Goal: Task Accomplishment & Management: Complete application form

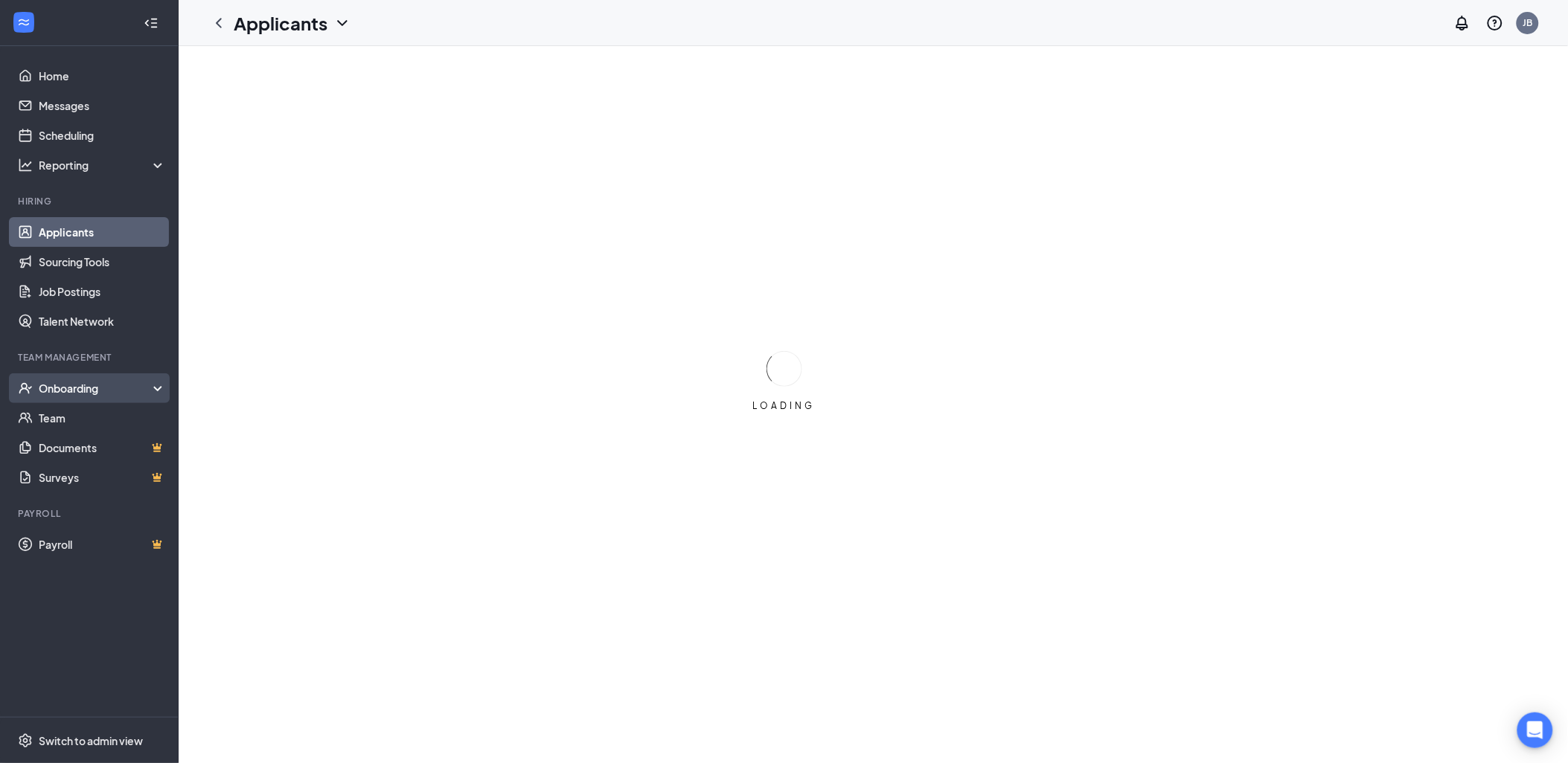
drag, startPoint x: 108, startPoint y: 391, endPoint x: 97, endPoint y: 390, distance: 11.0
click at [97, 390] on div "Onboarding" at bounding box center [96, 388] width 115 height 15
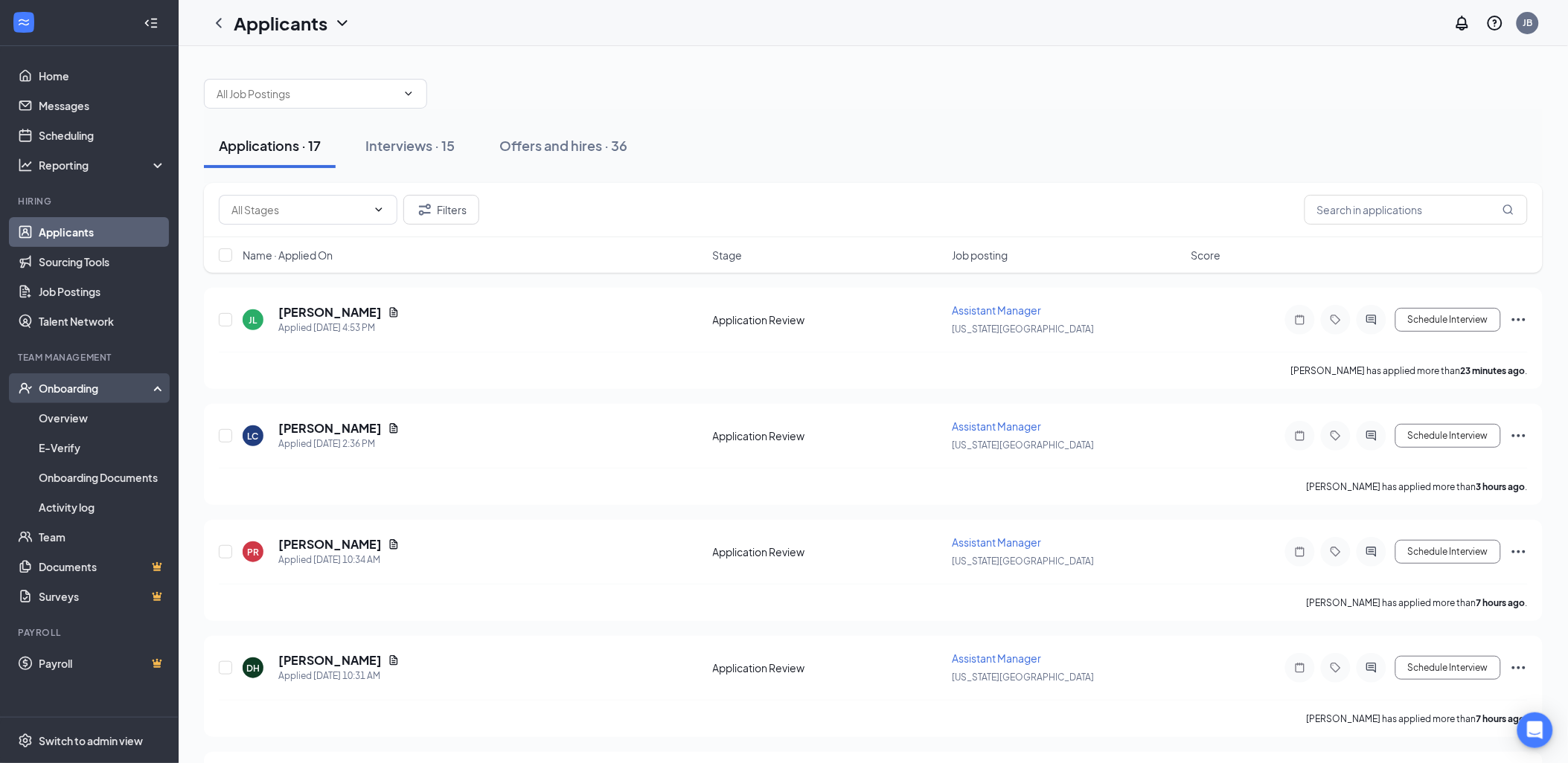
click at [86, 385] on div "Onboarding" at bounding box center [96, 388] width 115 height 15
click at [129, 388] on div "Onboarding" at bounding box center [96, 388] width 115 height 15
click at [129, 422] on link "Overview" at bounding box center [102, 418] width 127 height 30
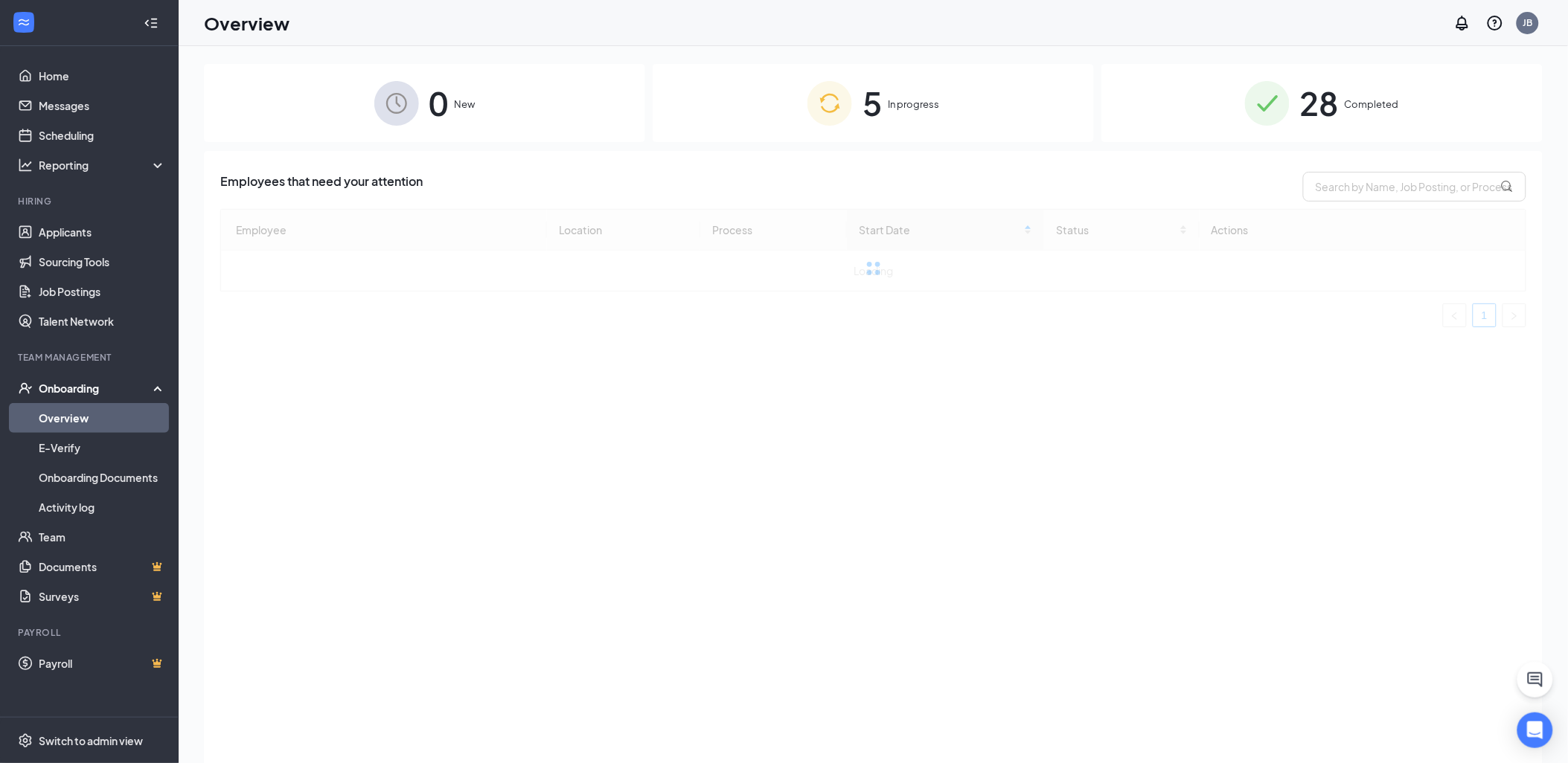
click at [866, 90] on span "5" at bounding box center [872, 103] width 20 height 52
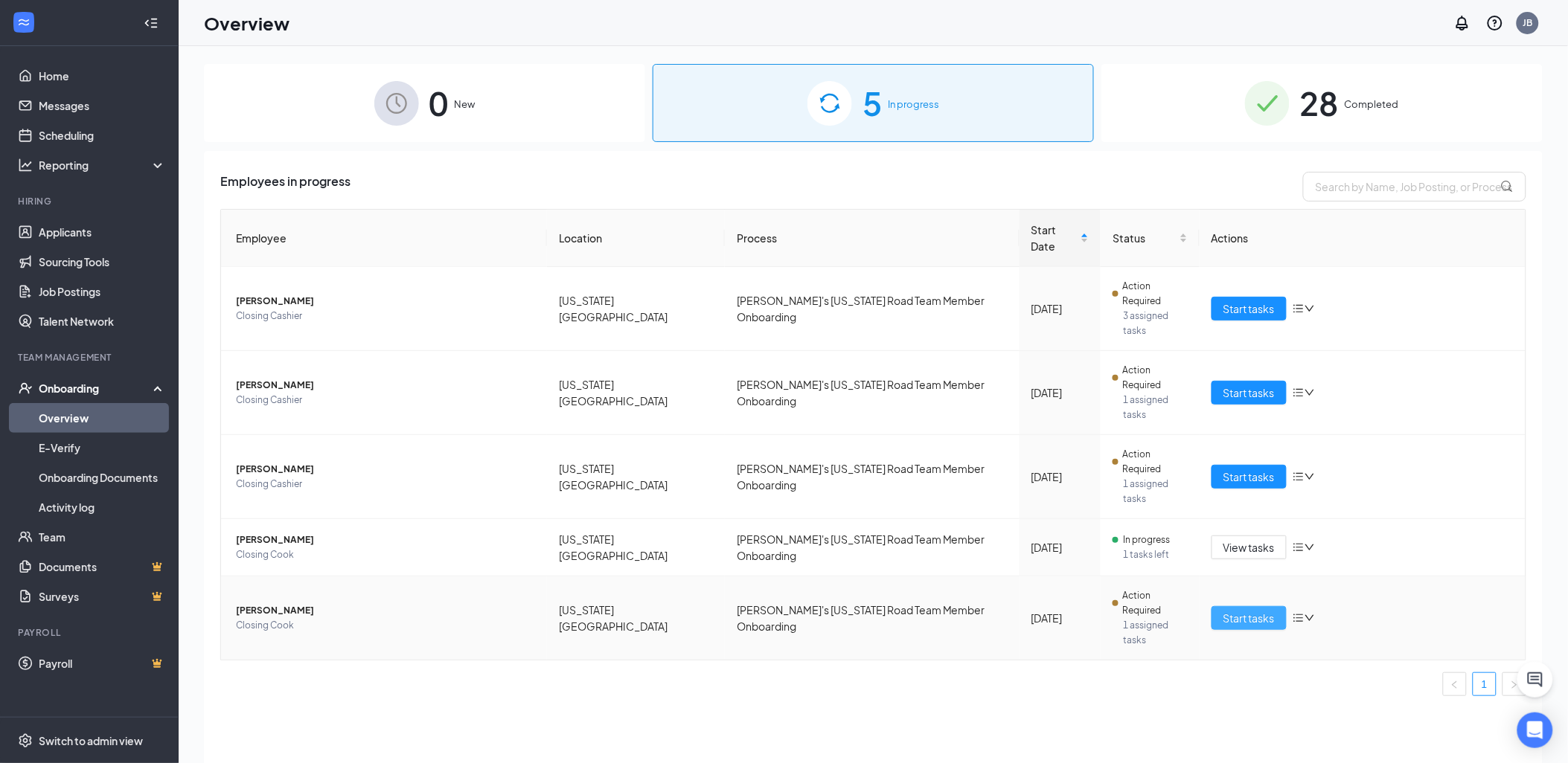
click at [1222, 606] on button "Start tasks" at bounding box center [1249, 617] width 75 height 24
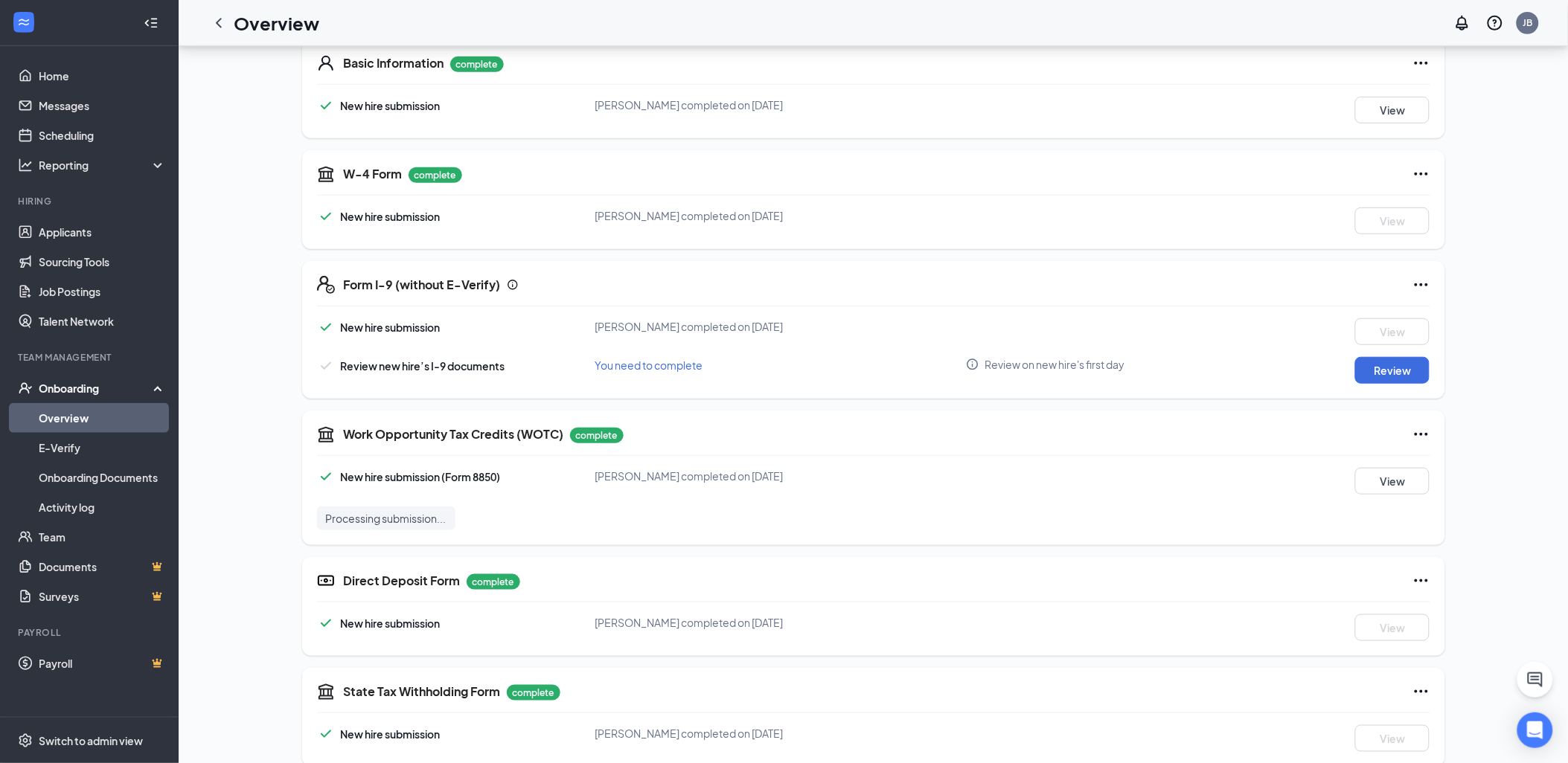
scroll to position [248, 0]
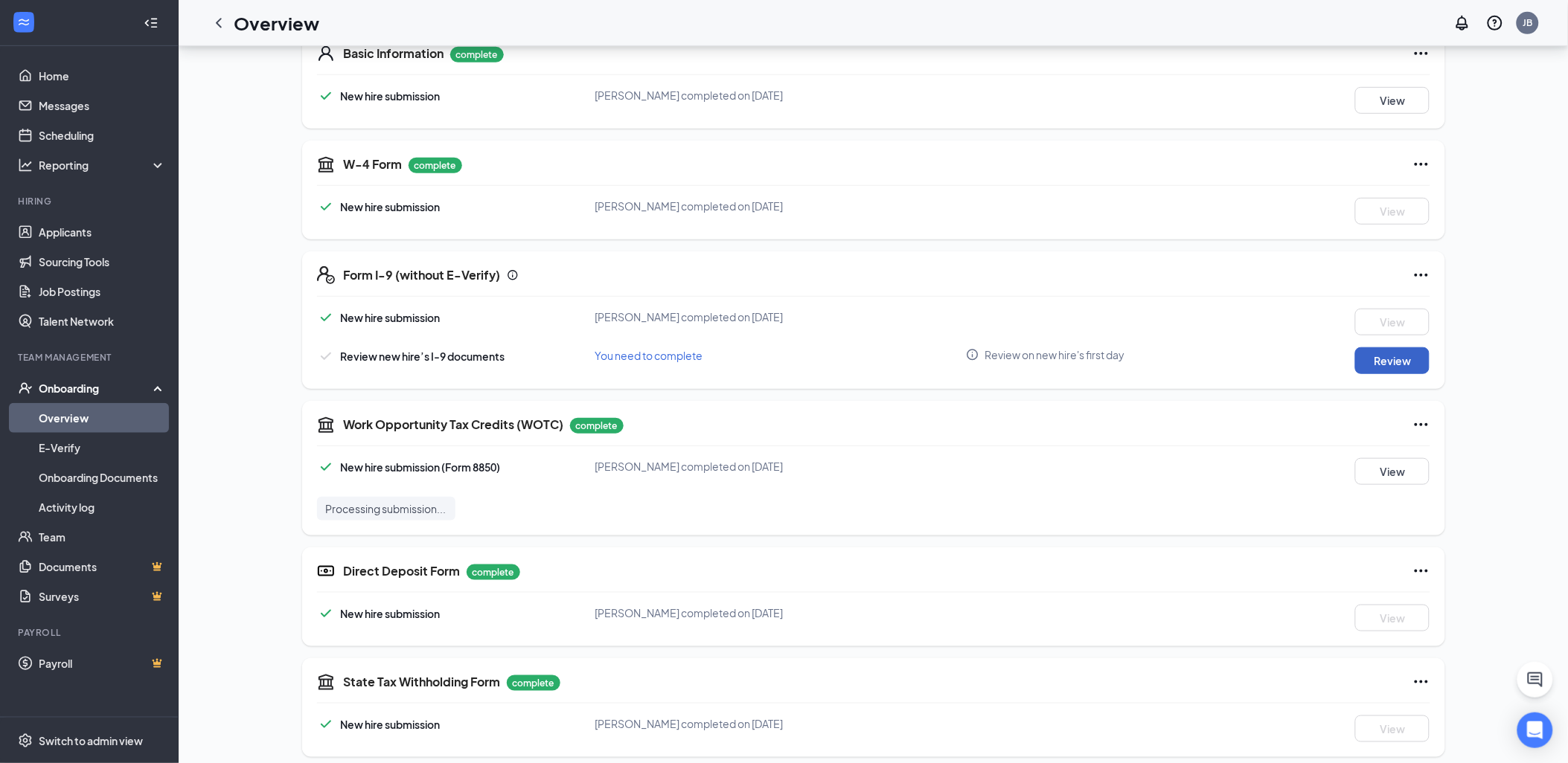
click at [1378, 367] on button "Review" at bounding box center [1392, 360] width 74 height 27
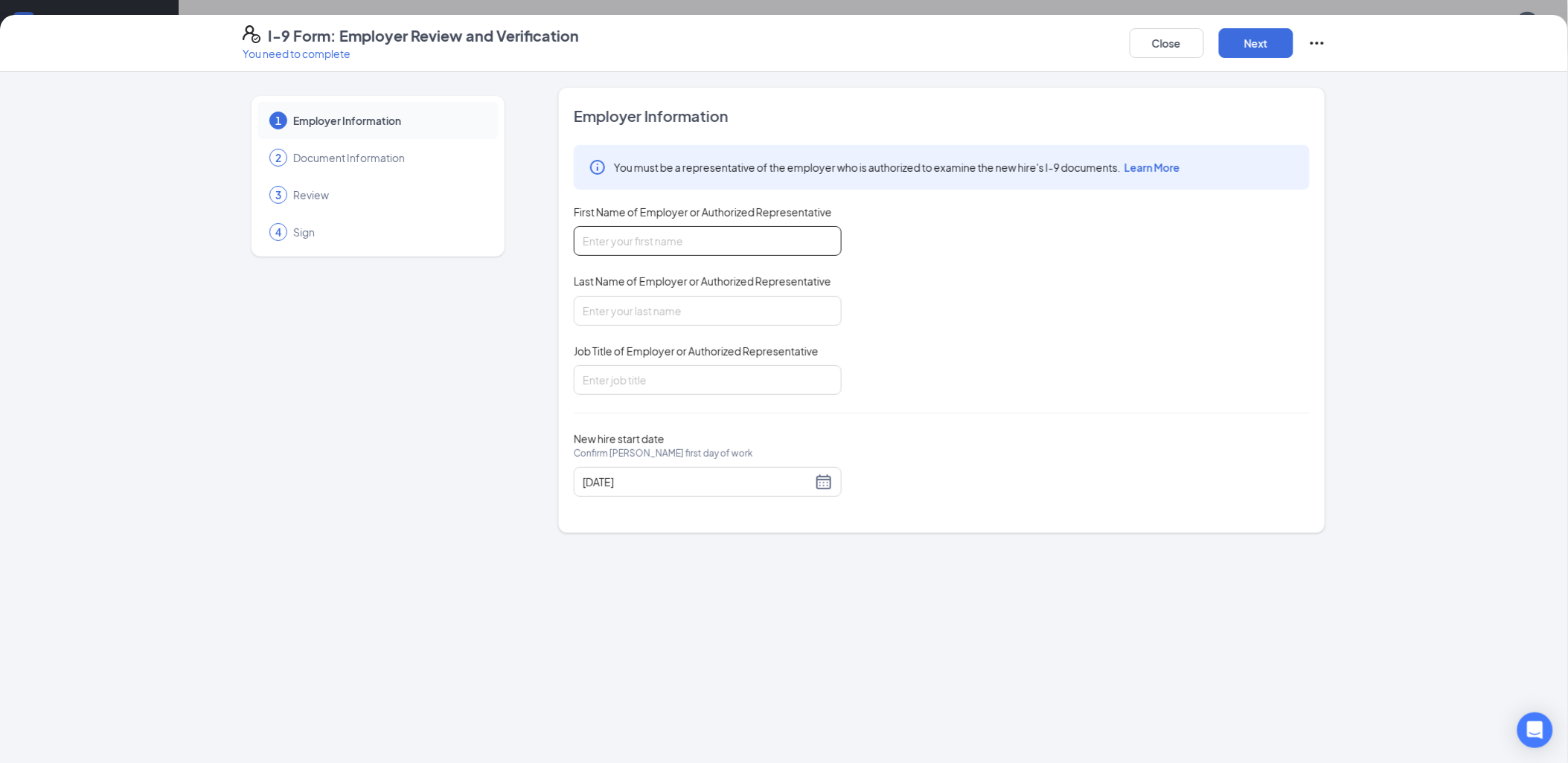
click at [673, 231] on input "First Name of Employer or Authorized Representative" at bounding box center [707, 240] width 268 height 30
type input "[PERSON_NAME]"
type input "Manager"
click at [1258, 36] on button "Next" at bounding box center [1256, 42] width 74 height 30
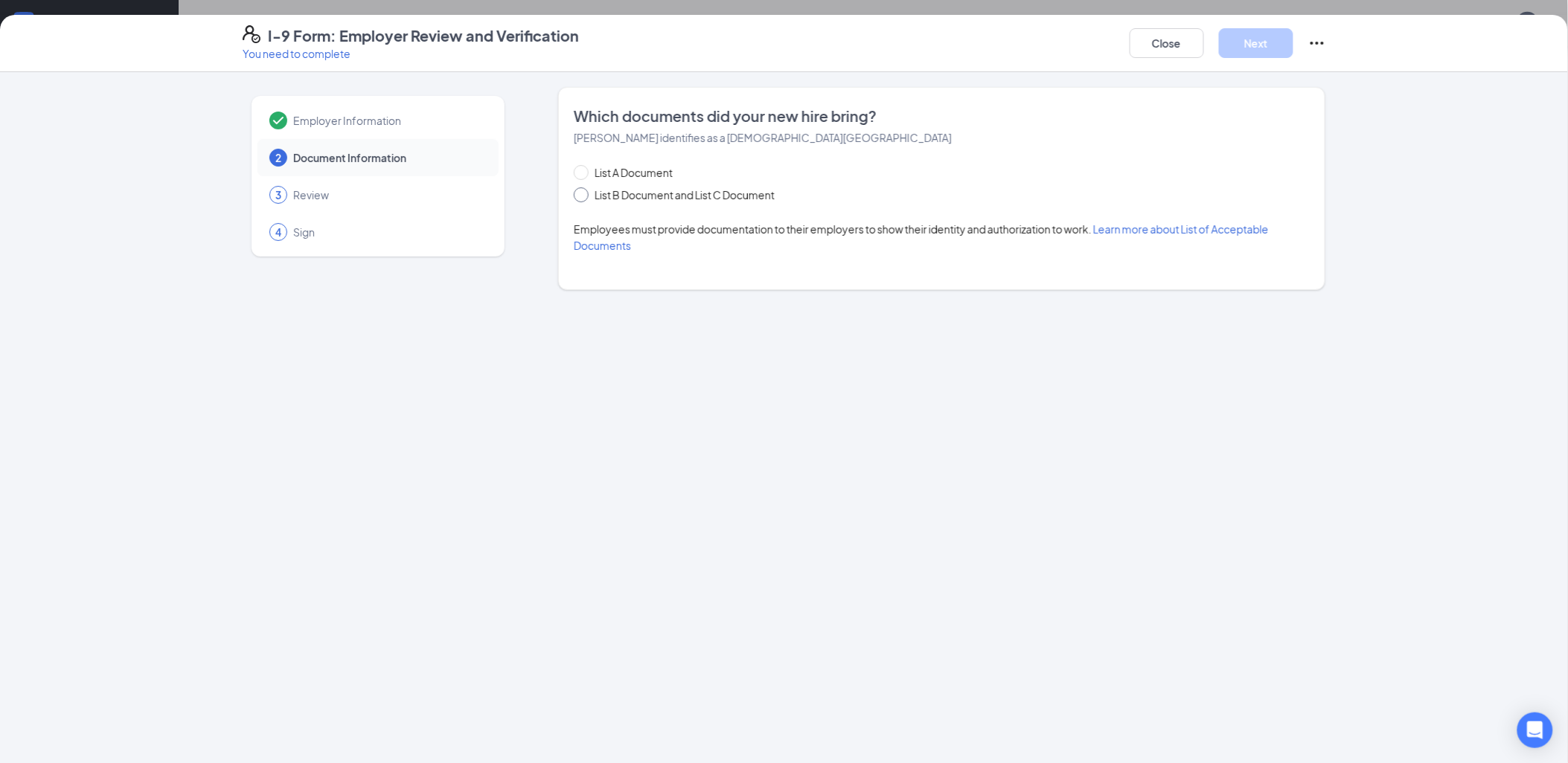
click at [589, 201] on span at bounding box center [581, 195] width 15 height 15
click at [584, 198] on input "List B Document and List C Document" at bounding box center [579, 193] width 11 height 11
radio input "true"
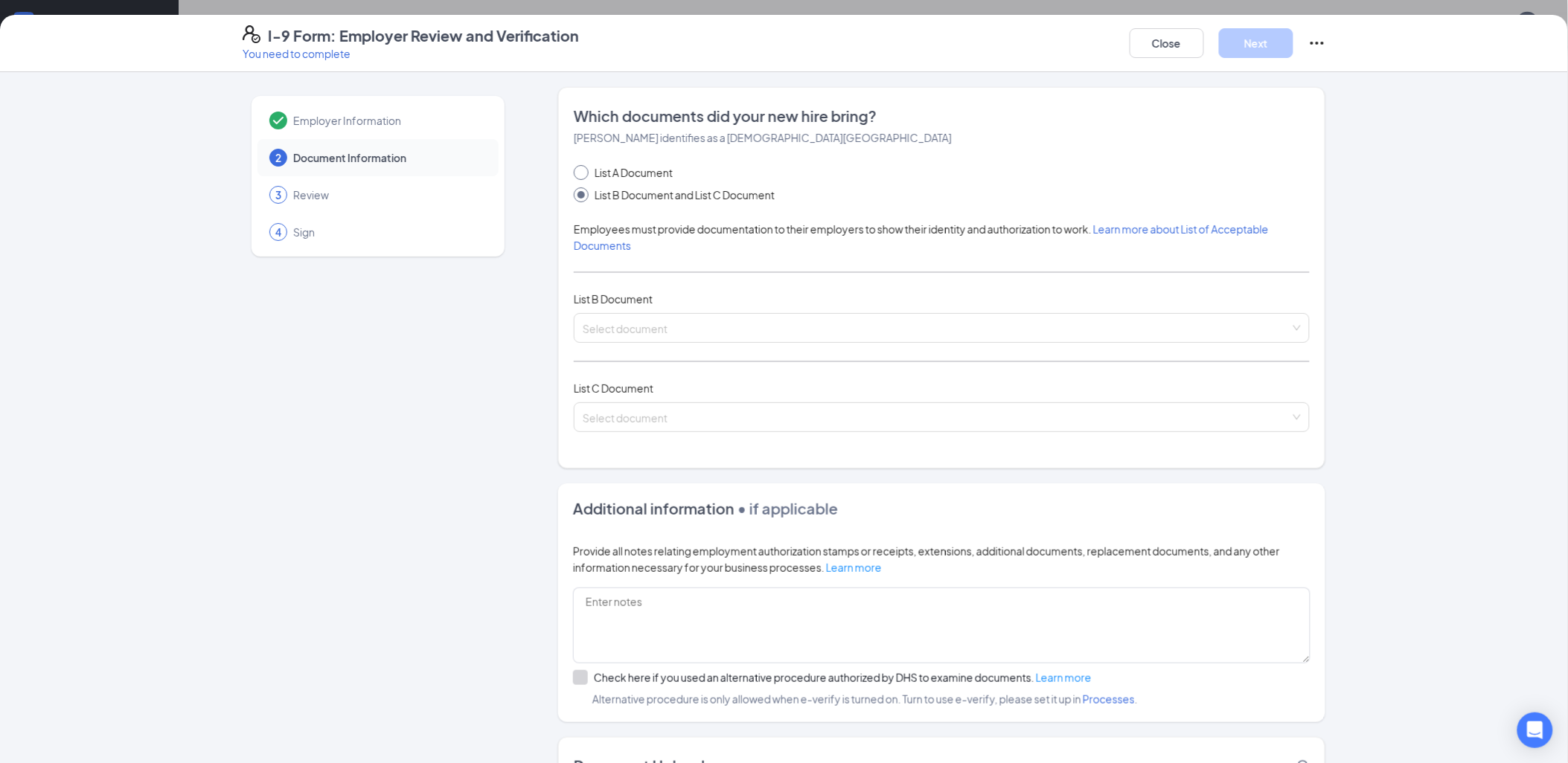
click at [589, 172] on span "List A Document" at bounding box center [633, 173] width 90 height 17
click at [584, 172] on input "List A Document" at bounding box center [579, 171] width 11 height 11
radio input "true"
radio input "false"
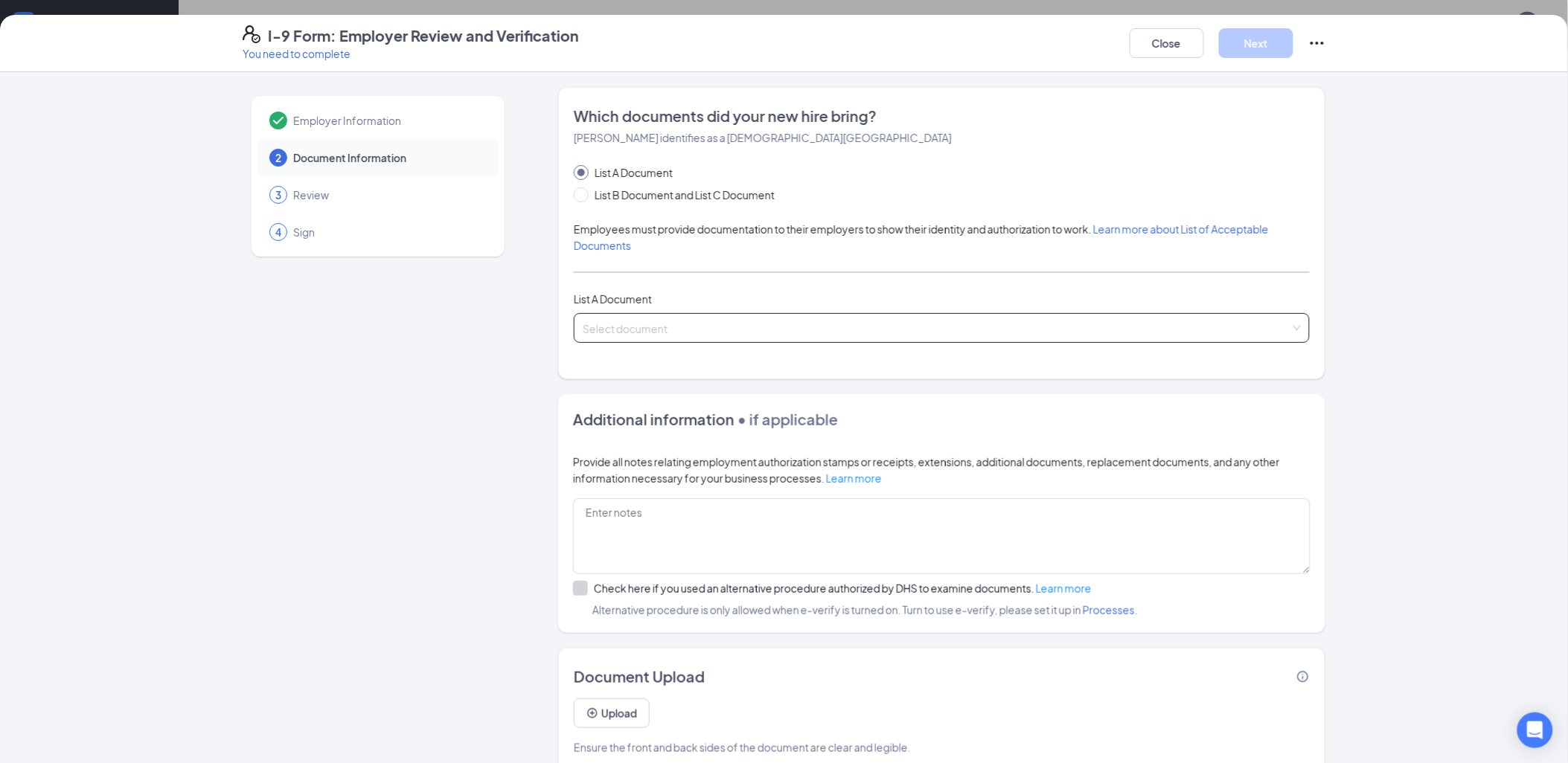
click at [614, 328] on input "search" at bounding box center [936, 325] width 708 height 22
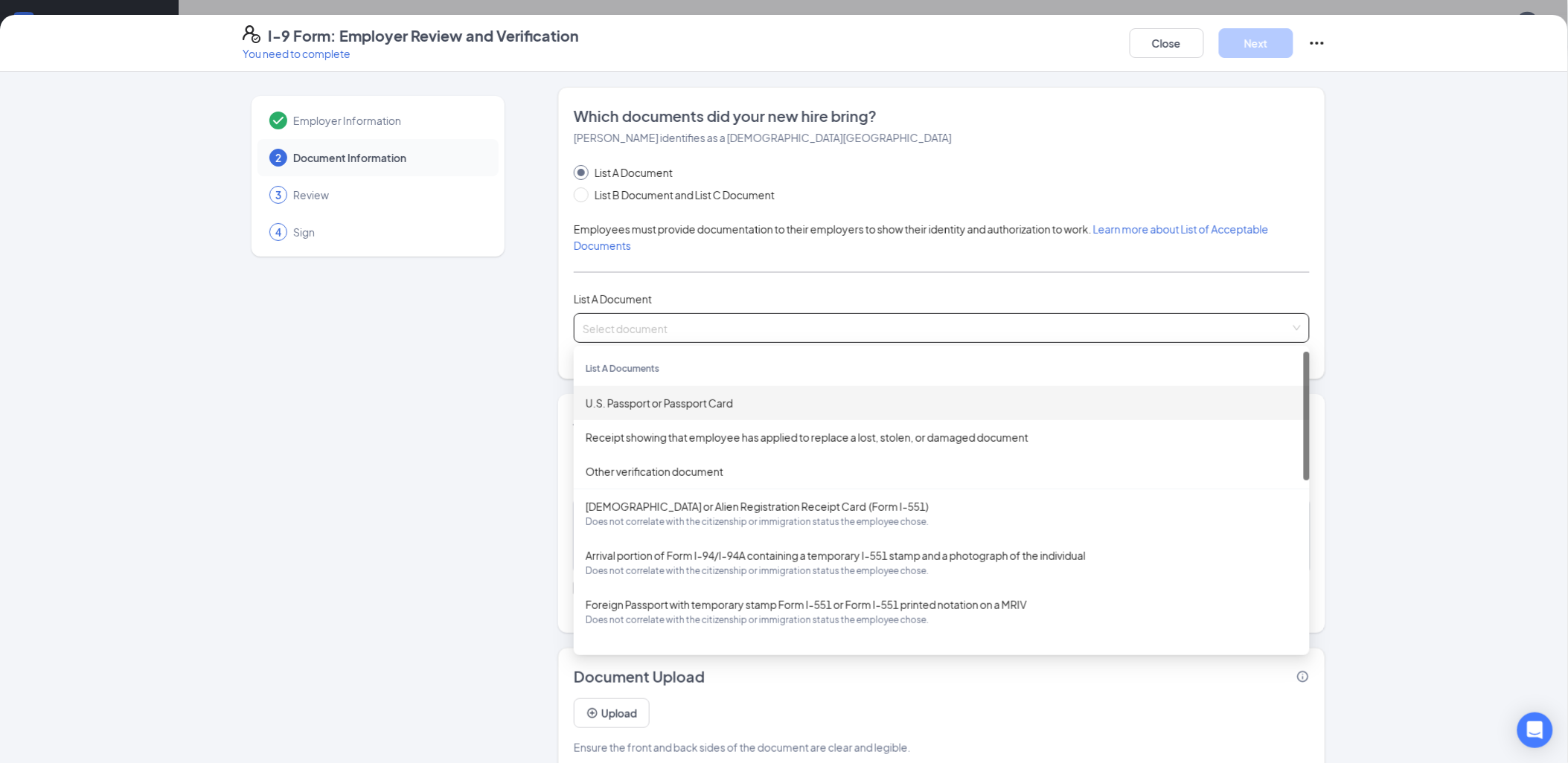
click at [667, 408] on div "U.S. Passport or Passport Card" at bounding box center [941, 403] width 712 height 17
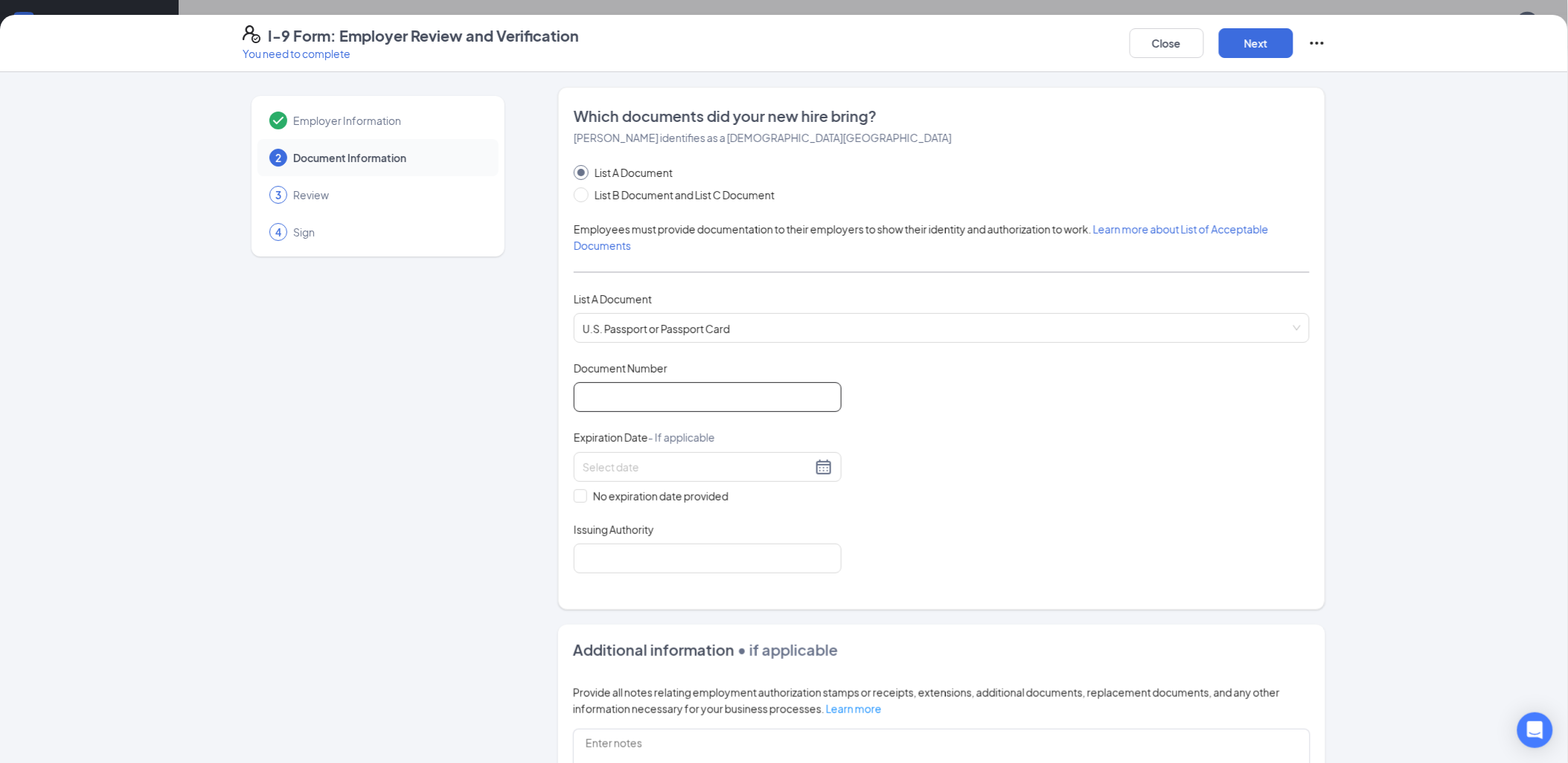
click at [657, 405] on input "Document Number" at bounding box center [707, 397] width 268 height 30
type input "a"
type input "A0045483"
click at [718, 462] on input at bounding box center [697, 467] width 229 height 17
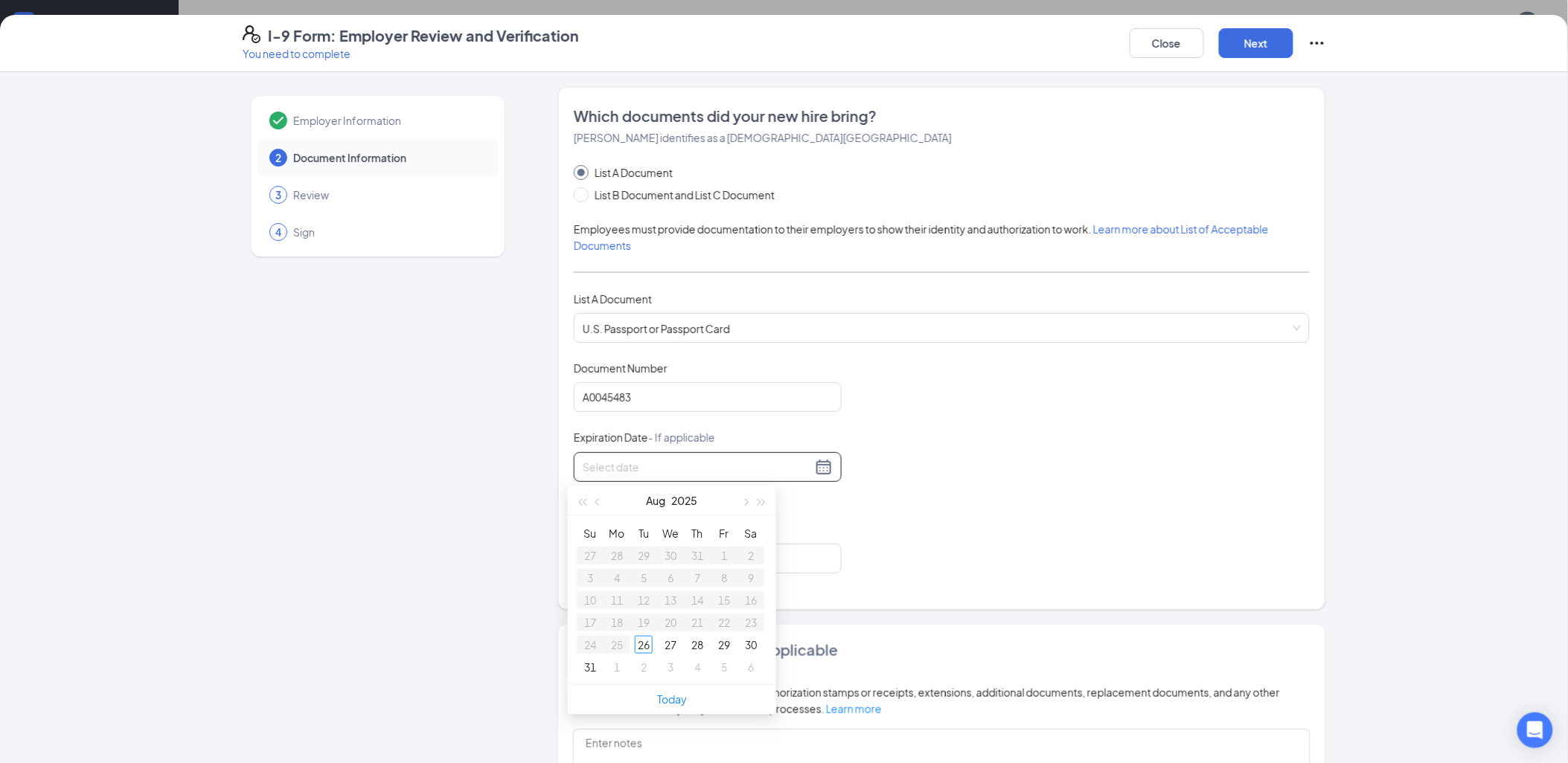
type input "[DATE]"
click at [649, 501] on button "Aug" at bounding box center [656, 501] width 20 height 30
click at [737, 640] on div "Sep" at bounding box center [737, 639] width 45 height 18
click at [577, 598] on td "14" at bounding box center [589, 600] width 27 height 22
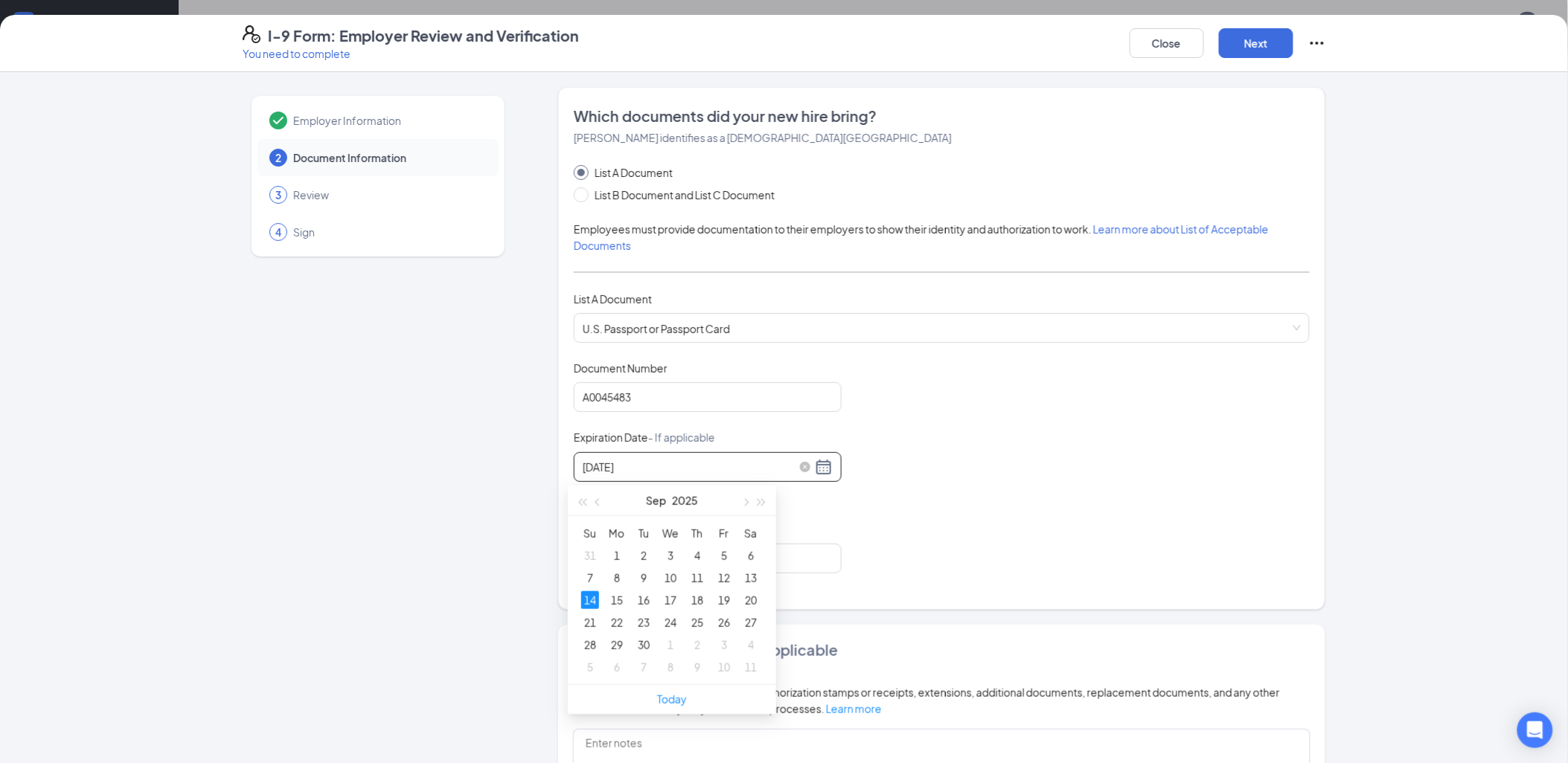
click at [636, 469] on input "[DATE]" at bounding box center [697, 467] width 229 height 17
type input "[DATE]"
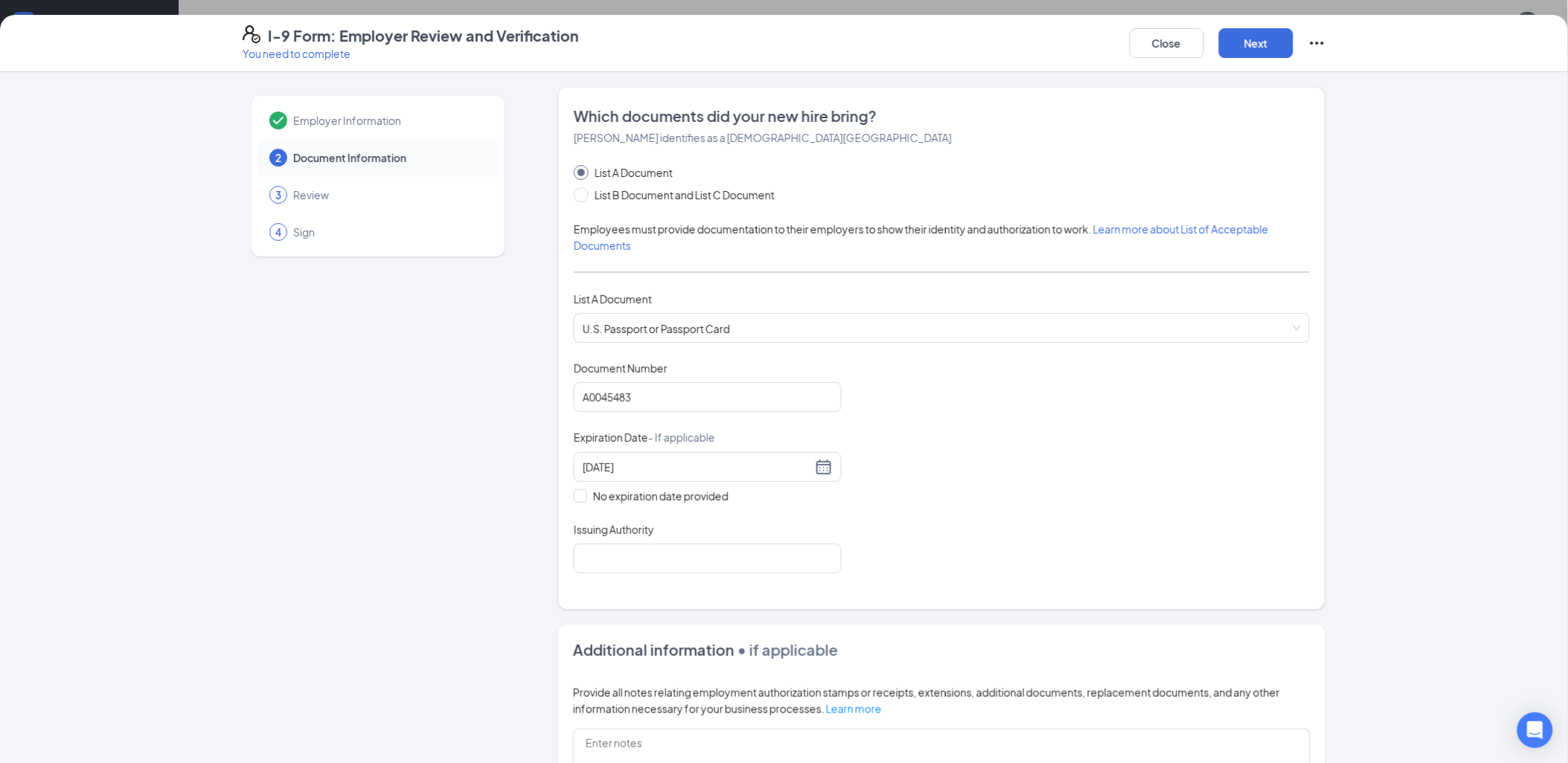
click at [1059, 438] on div "Document Title U.S. Passport or Passport Card Document Number [PASSPORT] Expira…" at bounding box center [941, 467] width 736 height 213
click at [629, 567] on input "Issuing Authority" at bounding box center [707, 558] width 268 height 30
type input "[GEOGRAPHIC_DATA]"
click at [1262, 46] on button "Next" at bounding box center [1256, 42] width 74 height 30
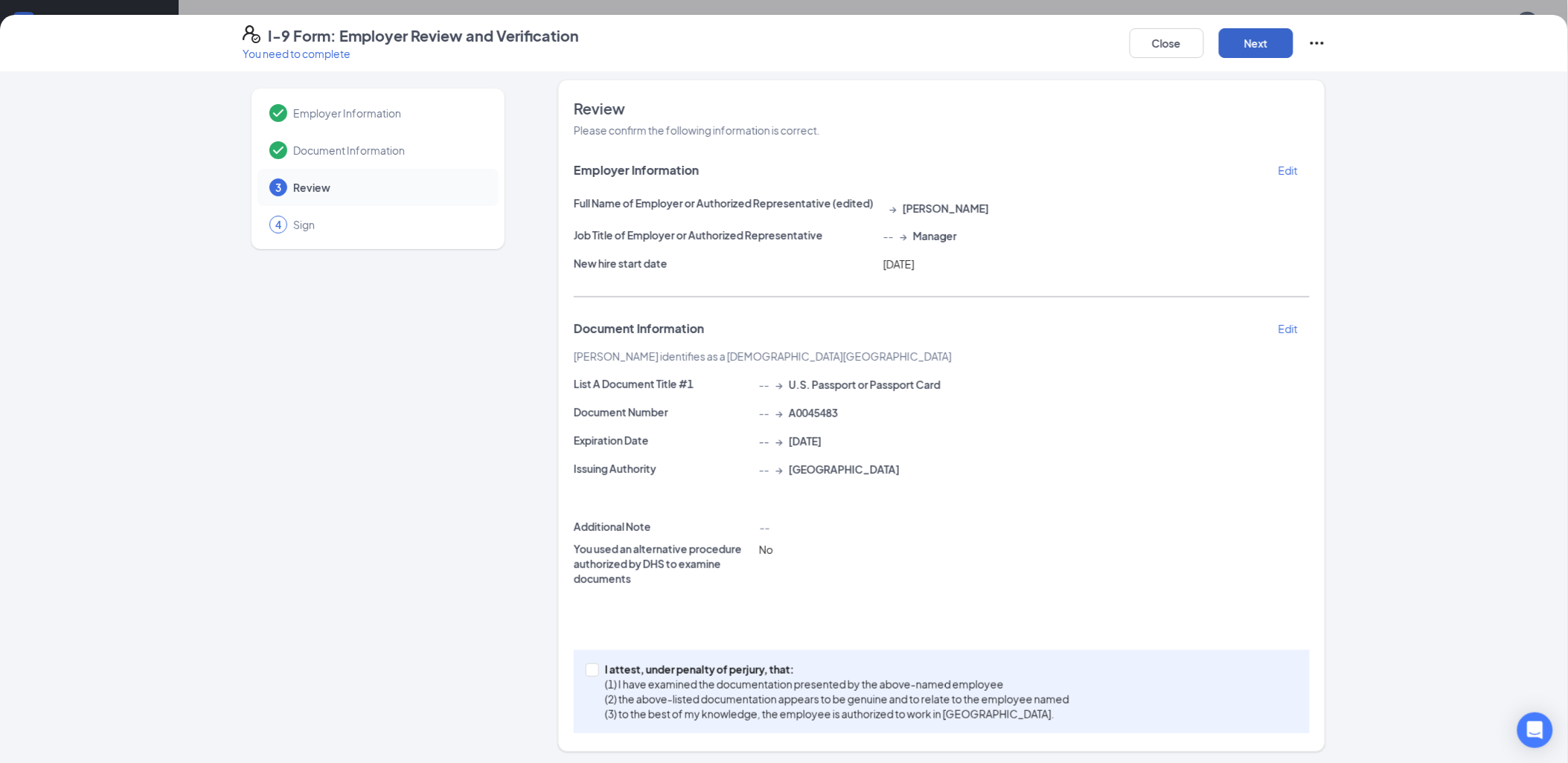
scroll to position [9, 0]
click at [589, 667] on input "I attest, under penalty of [PERSON_NAME], that: (1) I have examined the documen…" at bounding box center [591, 667] width 11 height 11
checkbox input "true"
click at [1254, 43] on button "Next" at bounding box center [1256, 42] width 74 height 30
